Goal: Task Accomplishment & Management: Use online tool/utility

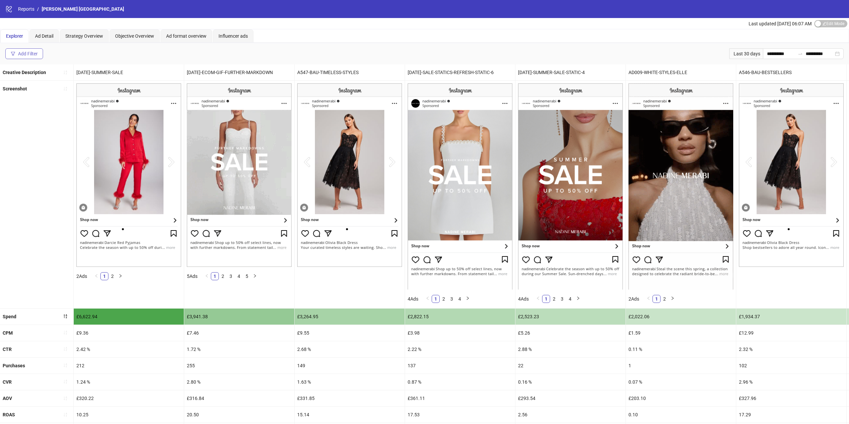
click at [24, 58] on button "Add Filter" at bounding box center [24, 53] width 38 height 11
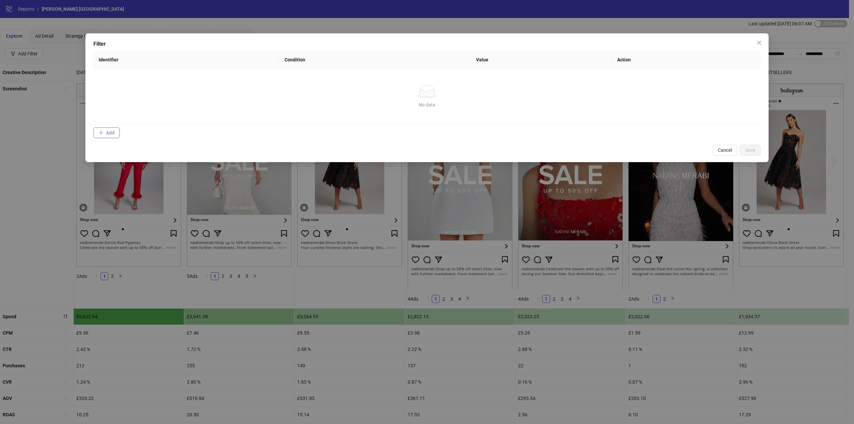
click at [108, 132] on span "Add" at bounding box center [110, 132] width 8 height 5
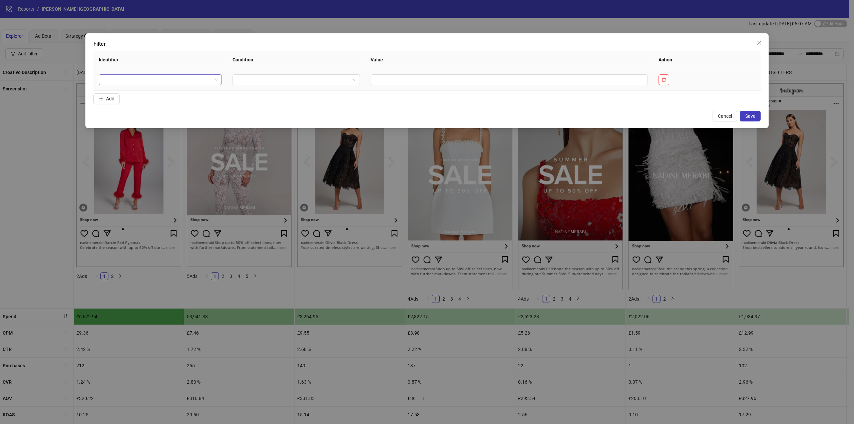
click at [138, 80] on input "search" at bounding box center [157, 80] width 109 height 10
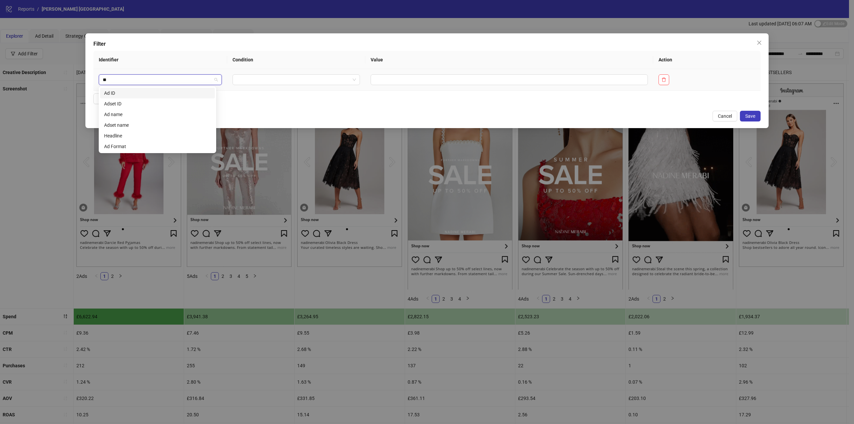
type input "*"
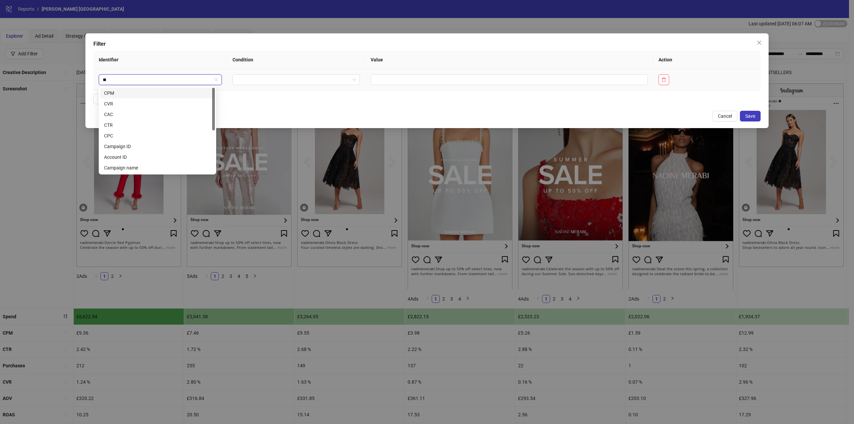
type input "***"
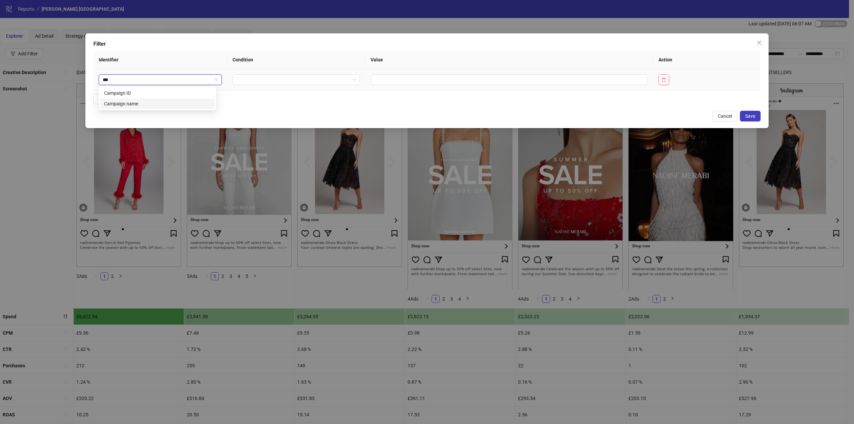
click at [125, 105] on div "Campaign name" at bounding box center [157, 103] width 107 height 7
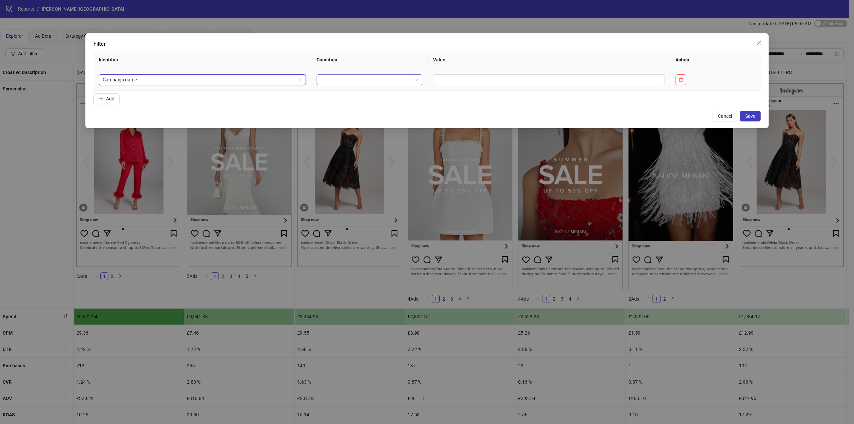
click at [320, 77] on input "search" at bounding box center [366, 80] width 92 height 10
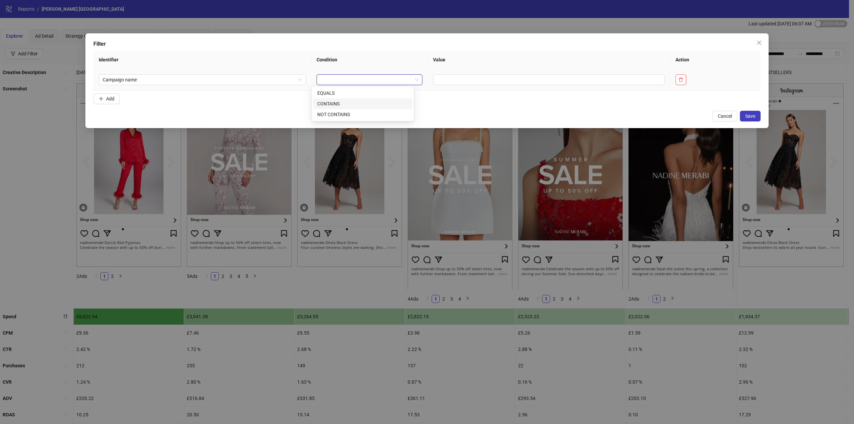
click at [327, 102] on div "CONTAINS" at bounding box center [362, 103] width 91 height 7
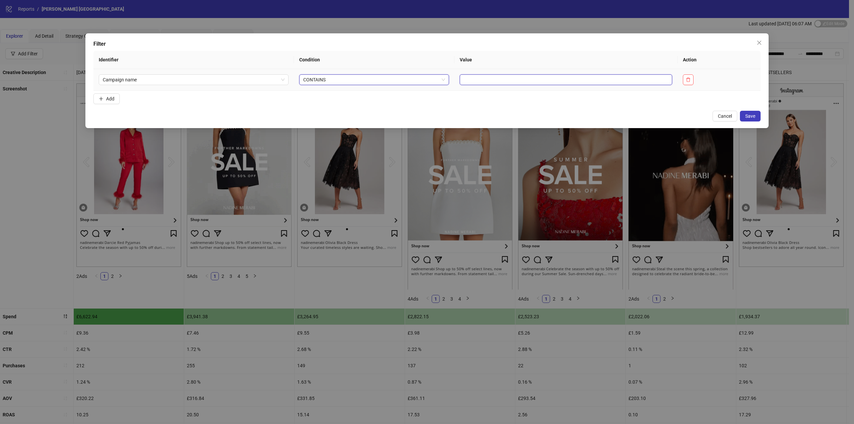
click at [460, 81] on input "text" at bounding box center [566, 79] width 212 height 11
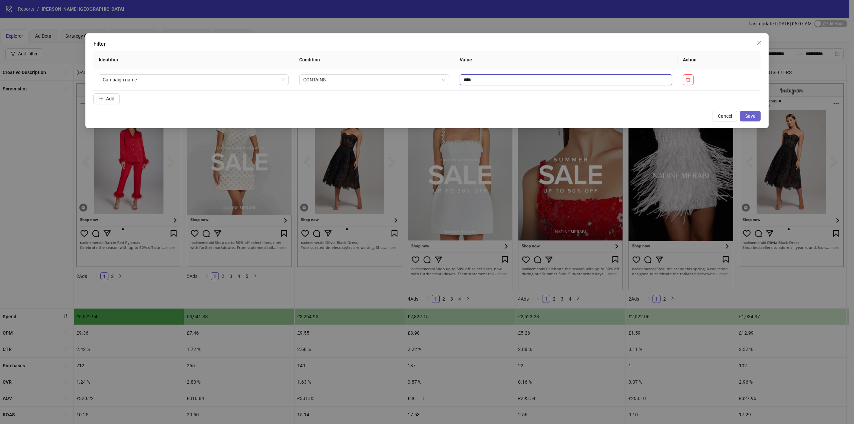
type input "****"
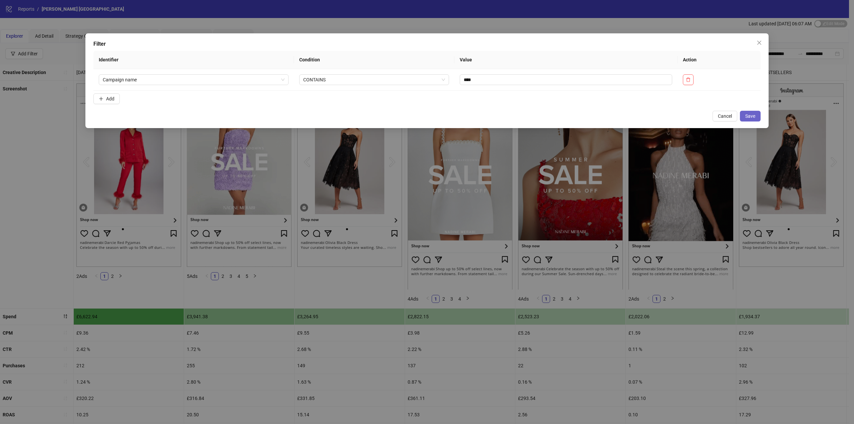
click at [750, 115] on span "Save" at bounding box center [750, 115] width 10 height 5
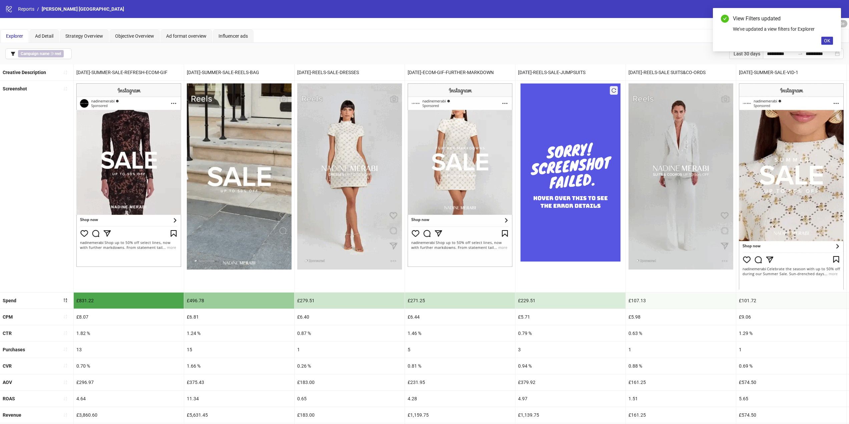
click at [833, 37] on div "View Filters updated We've updated a view filters for Explorer OK" at bounding box center [777, 29] width 128 height 43
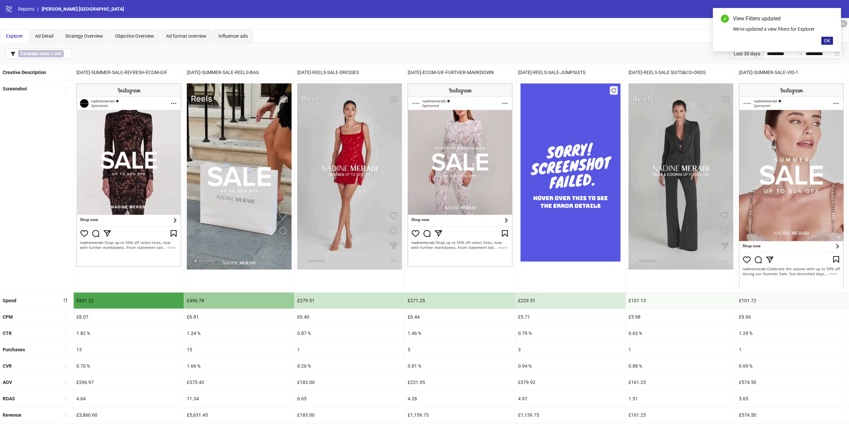
click at [831, 39] on button "OK" at bounding box center [827, 41] width 12 height 8
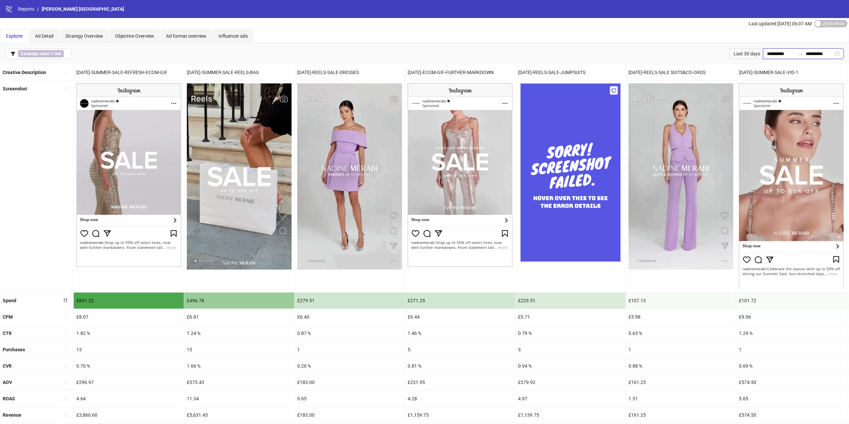
click at [777, 56] on input "**********" at bounding box center [781, 53] width 28 height 7
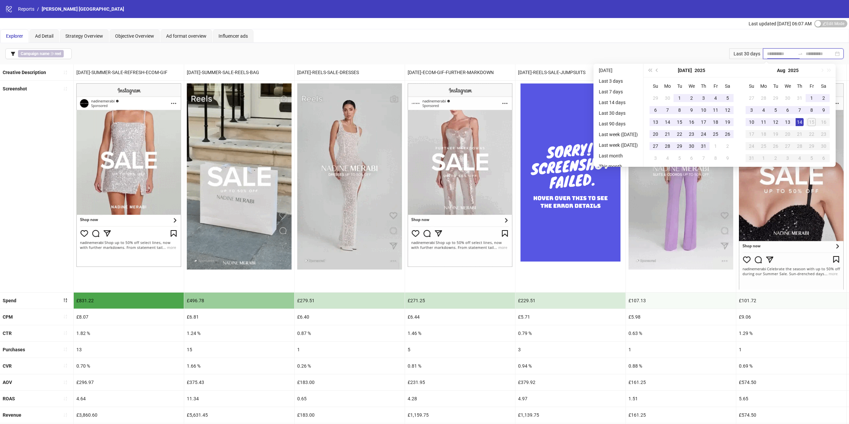
type input "**********"
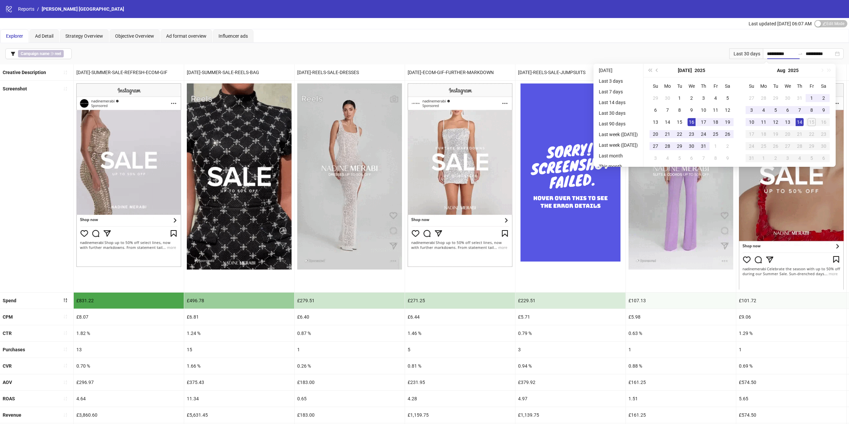
click at [495, 37] on div "Explorer Ad Detail Strategy Overview Objective Overview Ad format overview Infl…" at bounding box center [424, 35] width 848 height 13
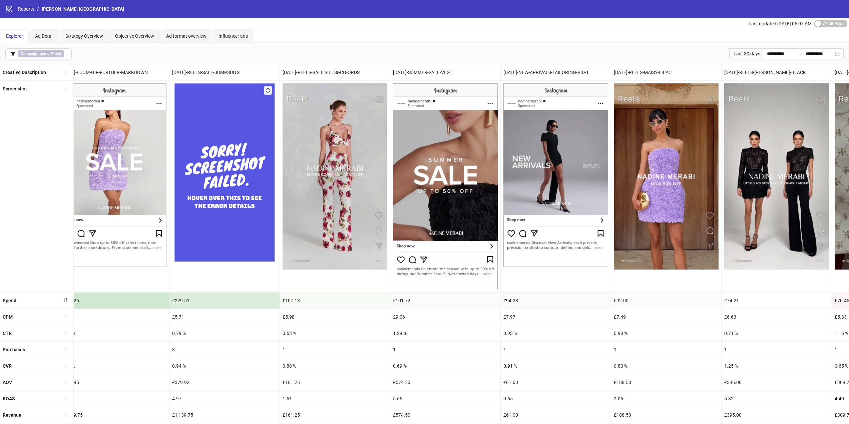
scroll to position [0, 346]
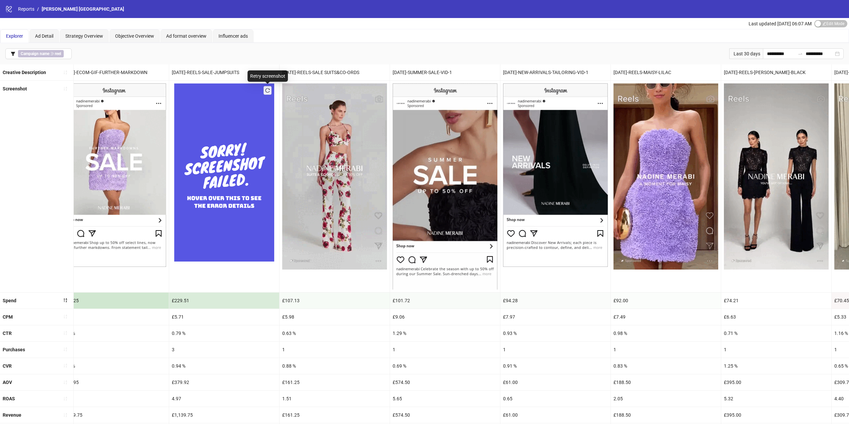
click at [268, 90] on icon "reload" at bounding box center [267, 90] width 5 height 5
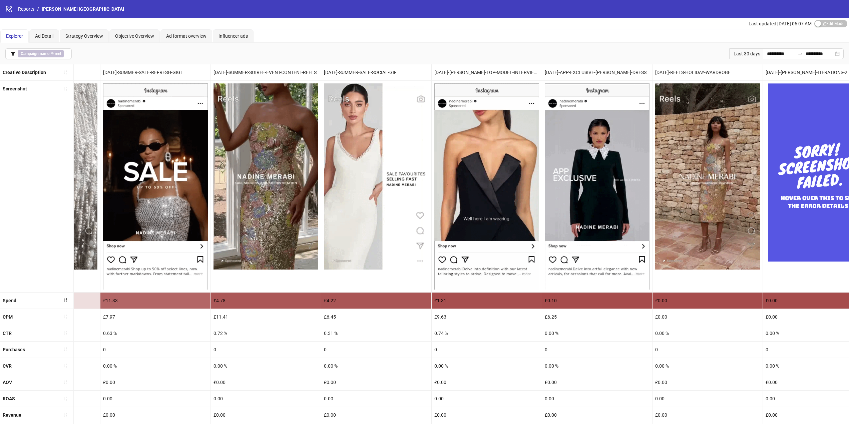
scroll to position [0, 1322]
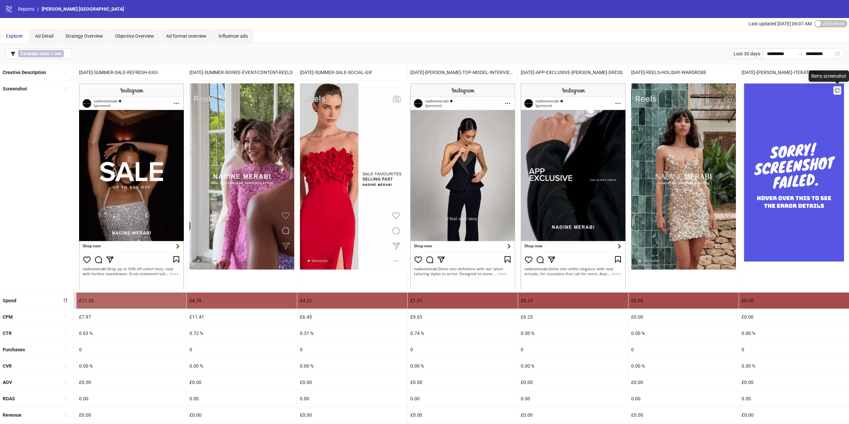
click at [836, 92] on icon "reload" at bounding box center [837, 90] width 5 height 5
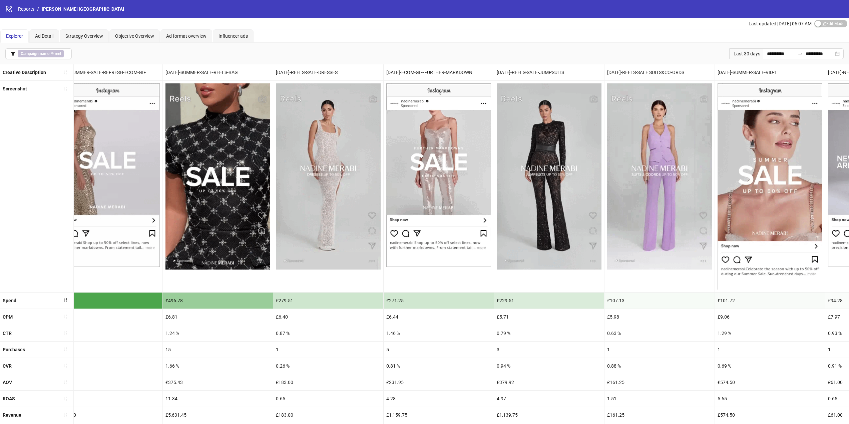
scroll to position [0, 0]
